Goal: Task Accomplishment & Management: Manage account settings

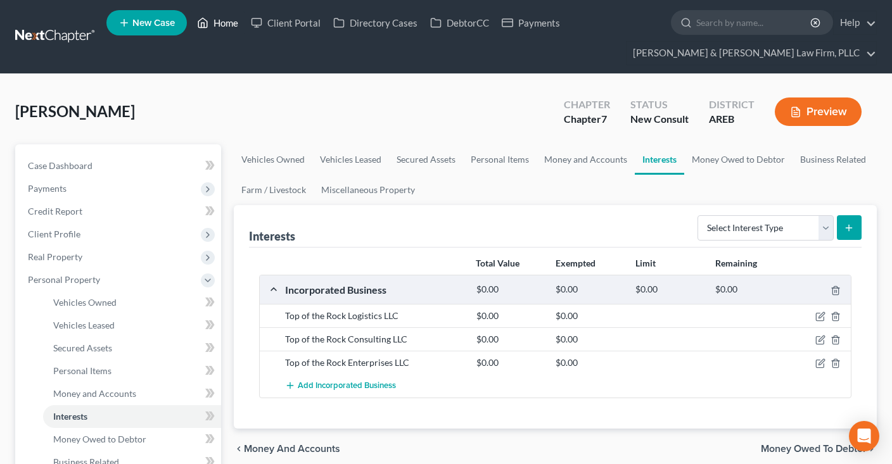
click at [222, 21] on link "Home" at bounding box center [218, 22] width 54 height 23
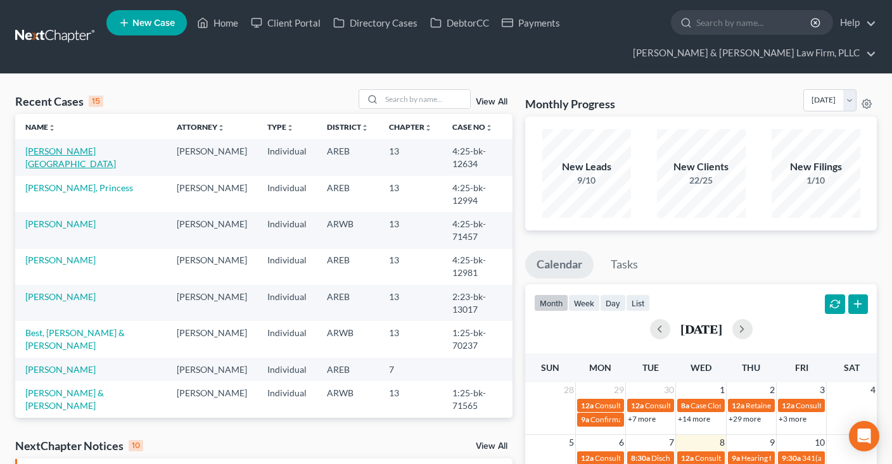
click at [69, 151] on link "[PERSON_NAME][GEOGRAPHIC_DATA]" at bounding box center [70, 157] width 91 height 23
select select "4"
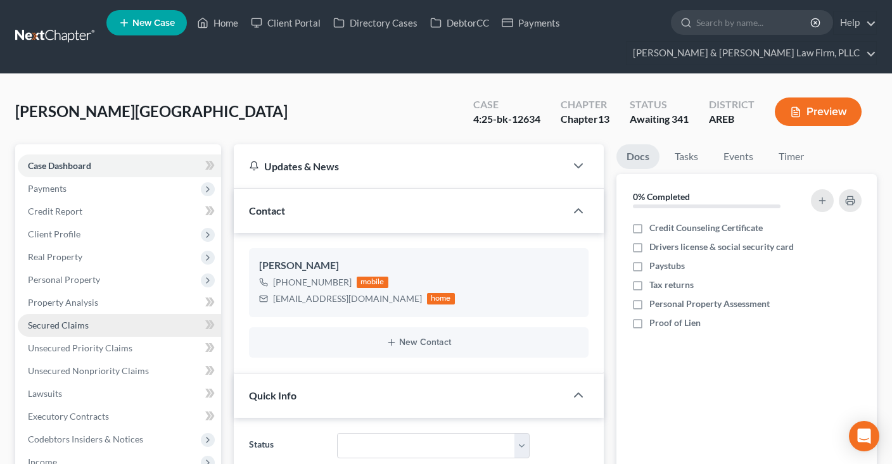
scroll to position [200, 0]
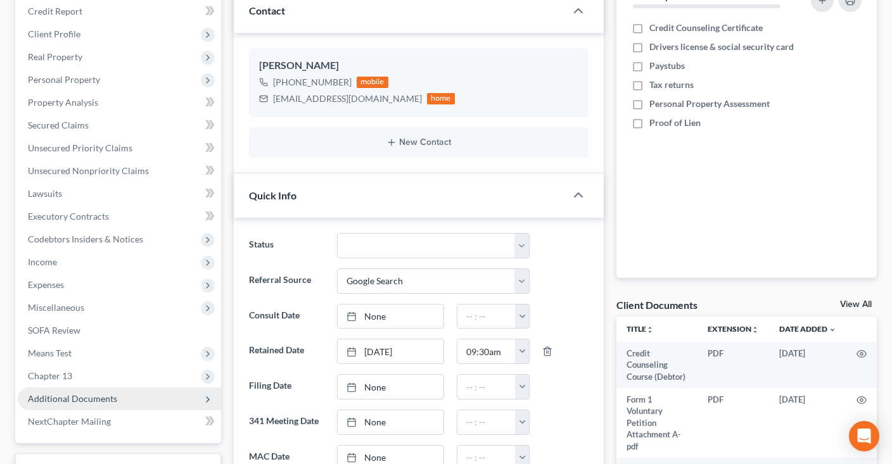
click at [120, 391] on span "Additional Documents" at bounding box center [119, 399] width 203 height 23
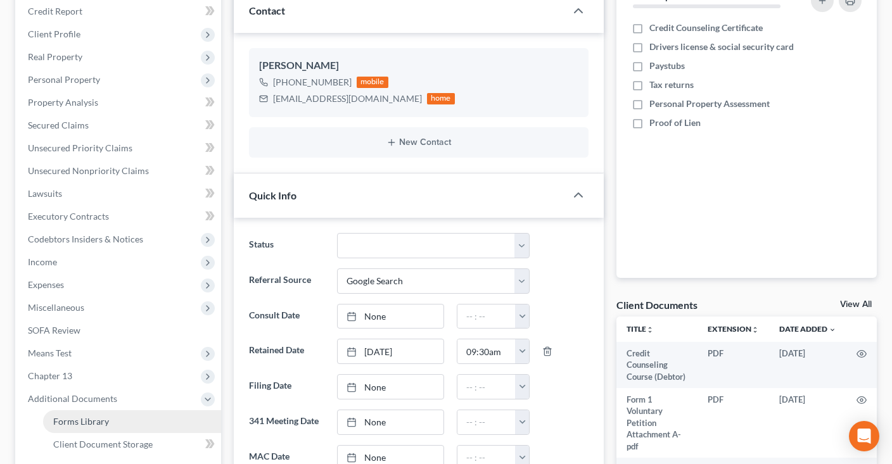
scroll to position [334, 0]
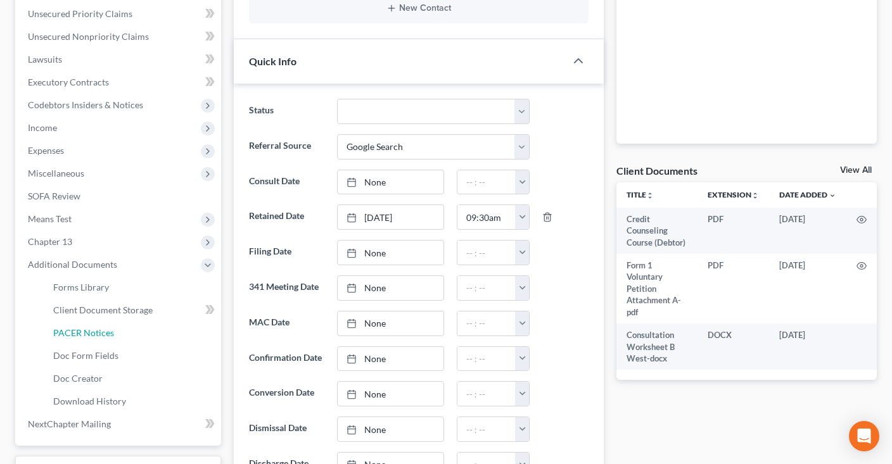
click at [161, 322] on link "PACER Notices" at bounding box center [132, 333] width 178 height 23
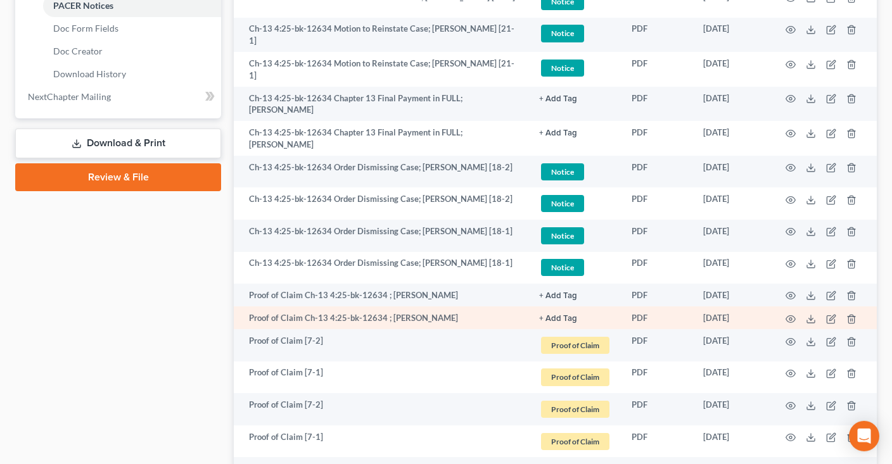
scroll to position [669, 0]
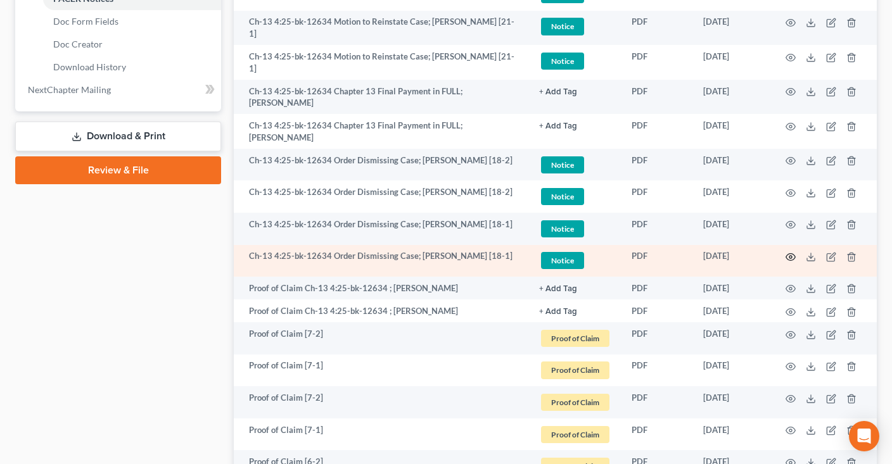
click at [790, 252] on icon "button" at bounding box center [790, 257] width 10 height 10
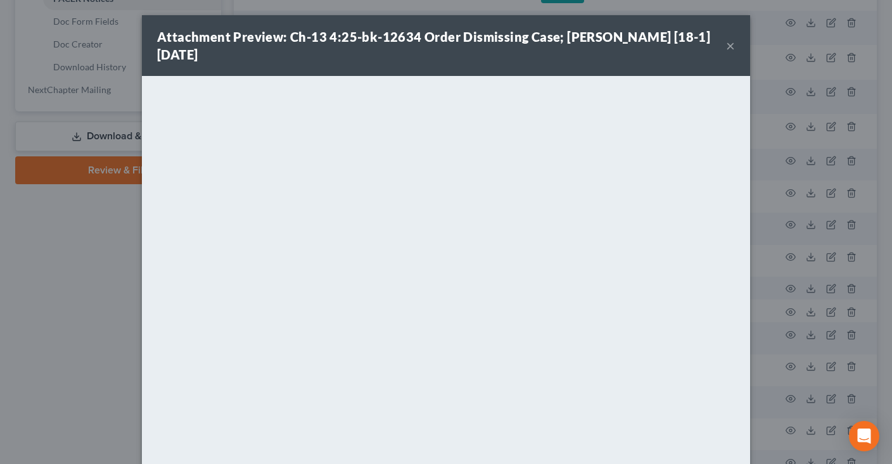
click at [729, 50] on button "×" at bounding box center [730, 45] width 9 height 15
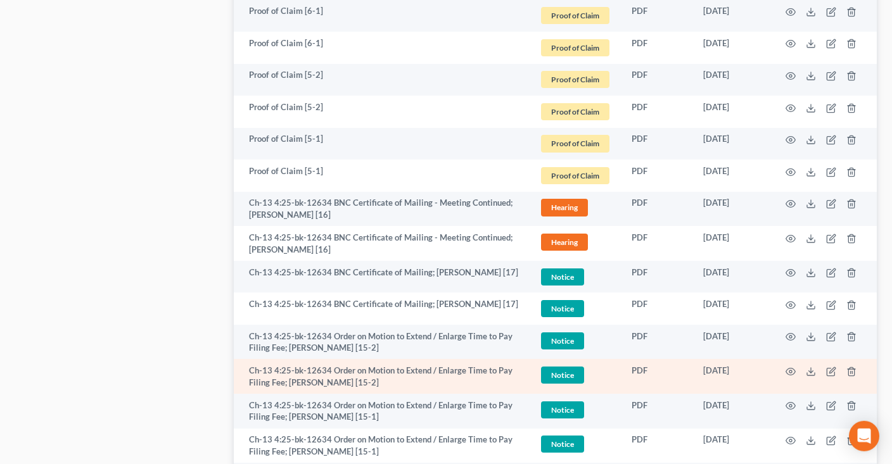
scroll to position [1203, 0]
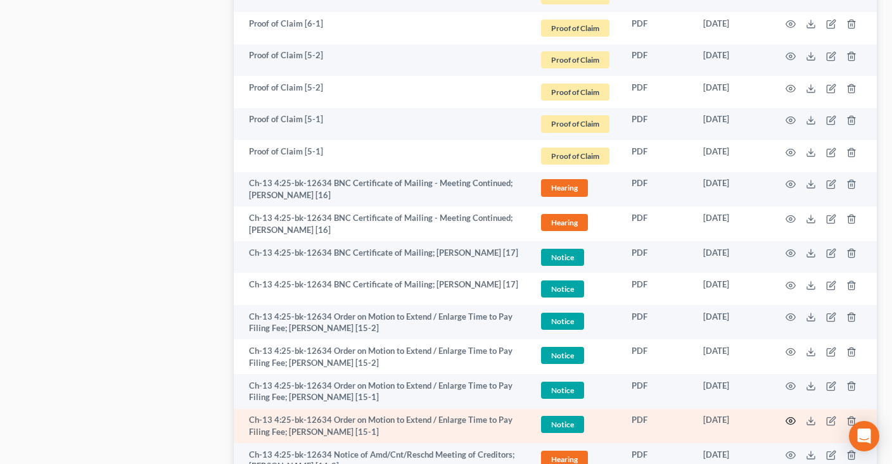
click at [791, 416] on icon "button" at bounding box center [790, 421] width 10 height 10
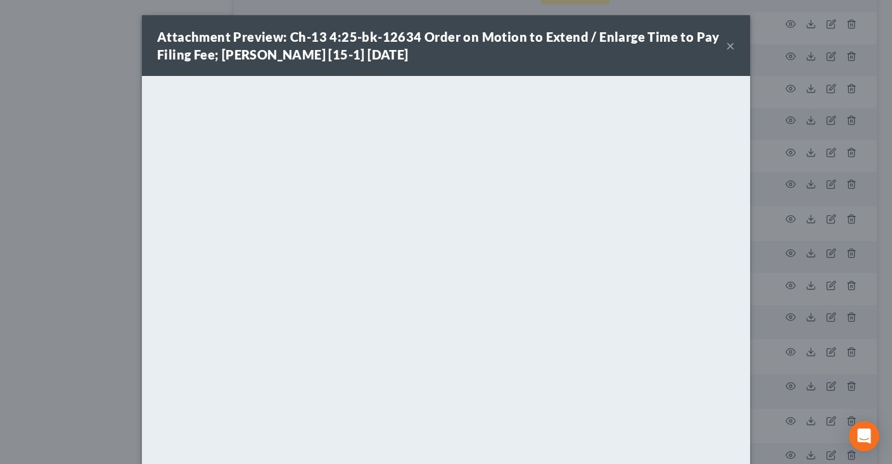
click at [730, 44] on button "×" at bounding box center [730, 45] width 9 height 15
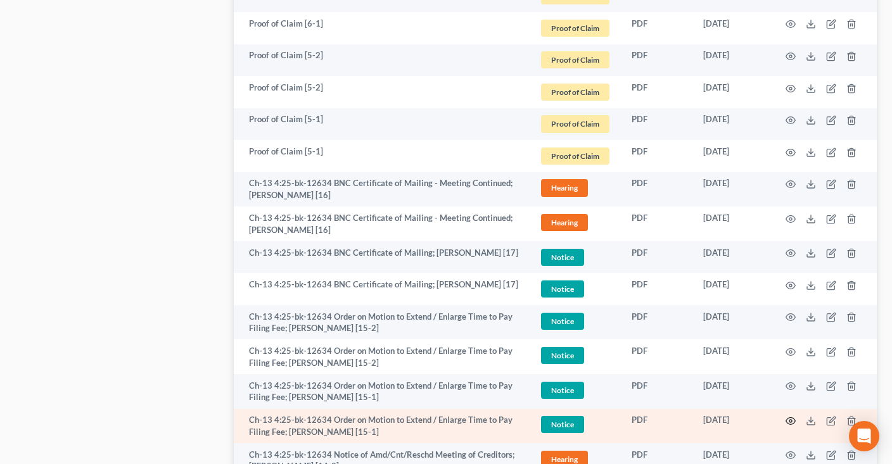
click at [790, 416] on icon "button" at bounding box center [790, 421] width 10 height 10
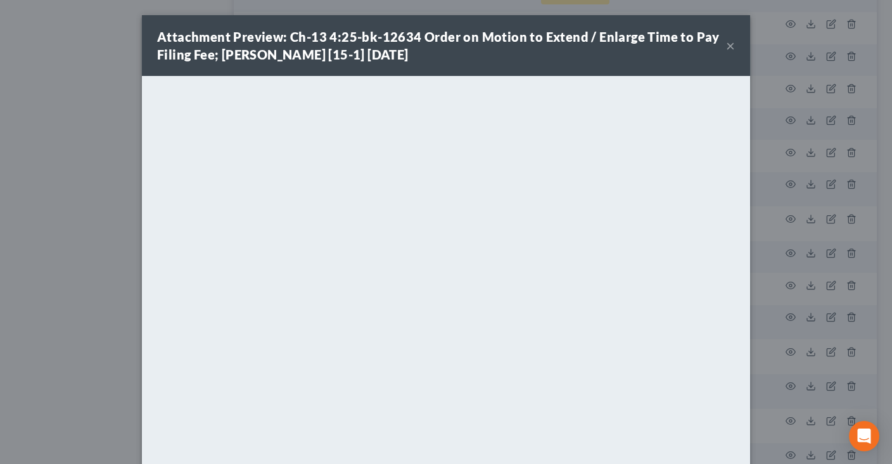
click at [728, 47] on button "×" at bounding box center [730, 45] width 9 height 15
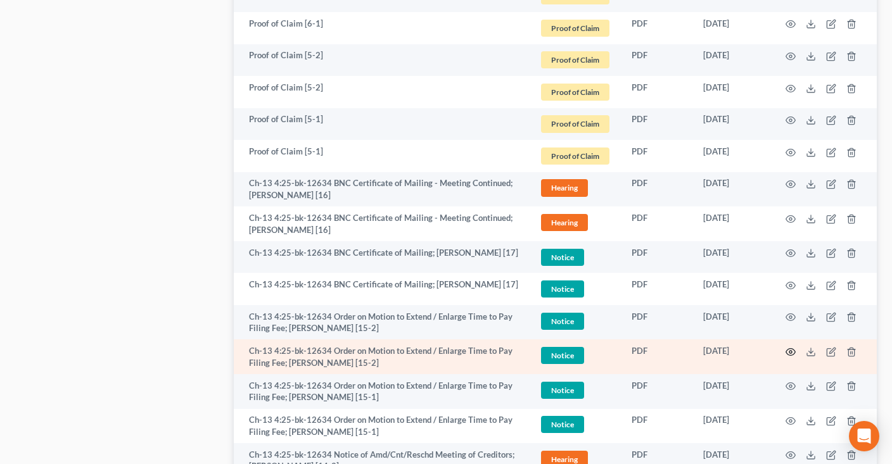
click at [793, 347] on icon "button" at bounding box center [790, 352] width 10 height 10
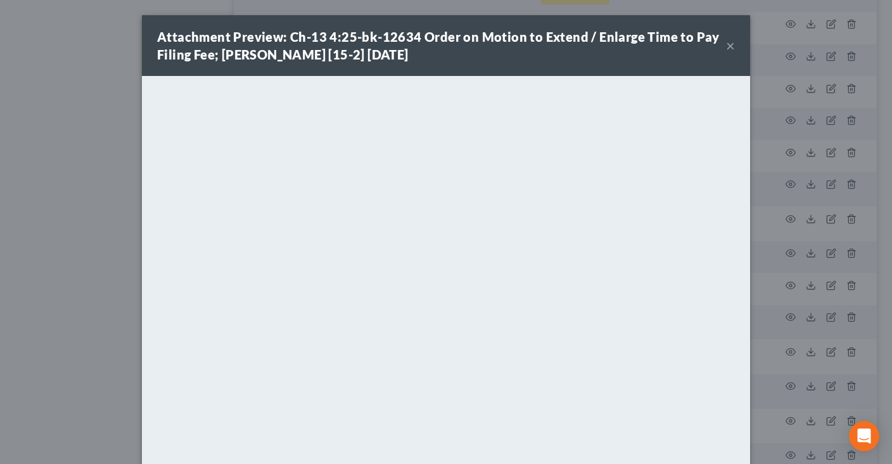
click at [730, 49] on button "×" at bounding box center [730, 45] width 9 height 15
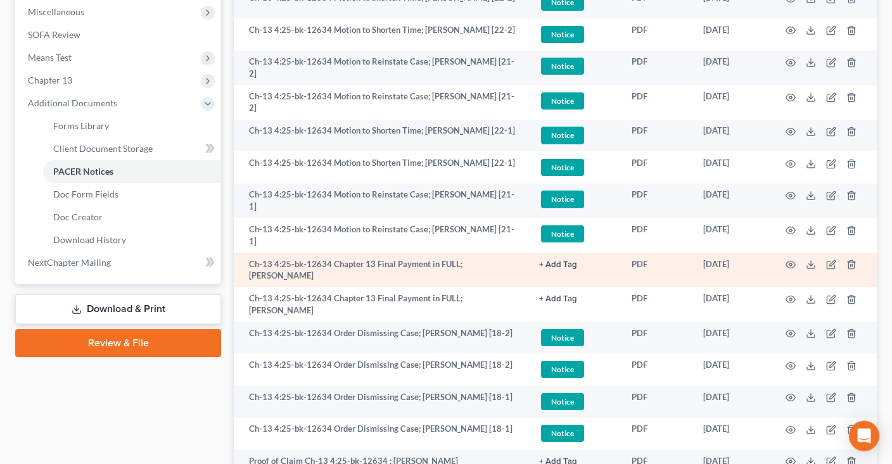
scroll to position [468, 0]
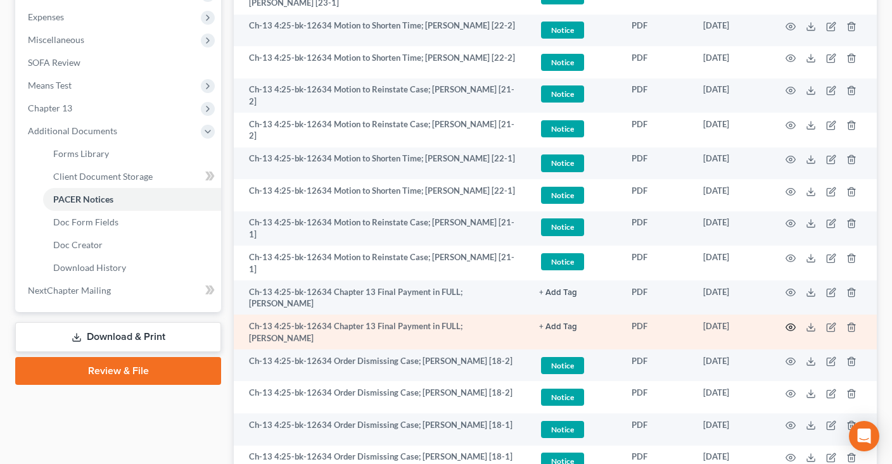
click at [788, 322] on icon "button" at bounding box center [790, 327] width 10 height 10
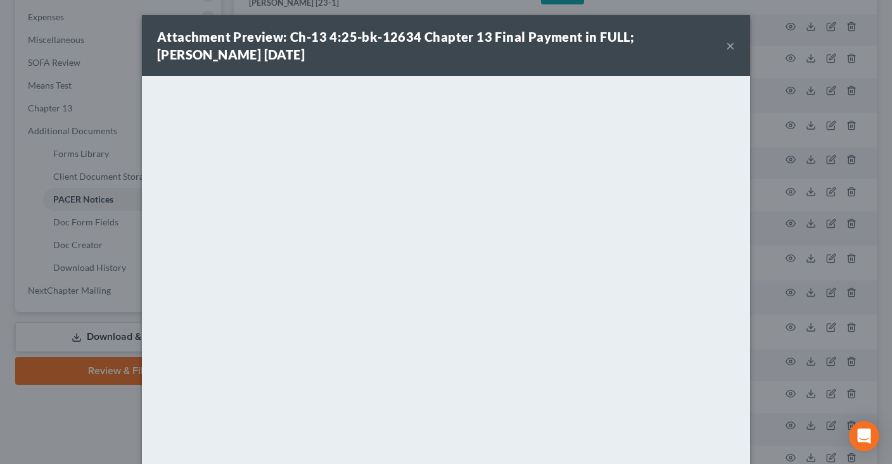
click at [734, 44] on button "×" at bounding box center [730, 45] width 9 height 15
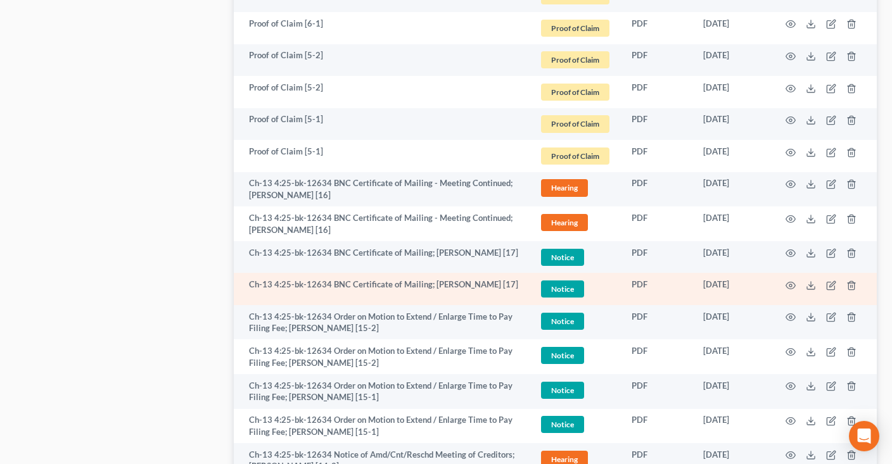
scroll to position [1203, 0]
